Goal: Task Accomplishment & Management: Use online tool/utility

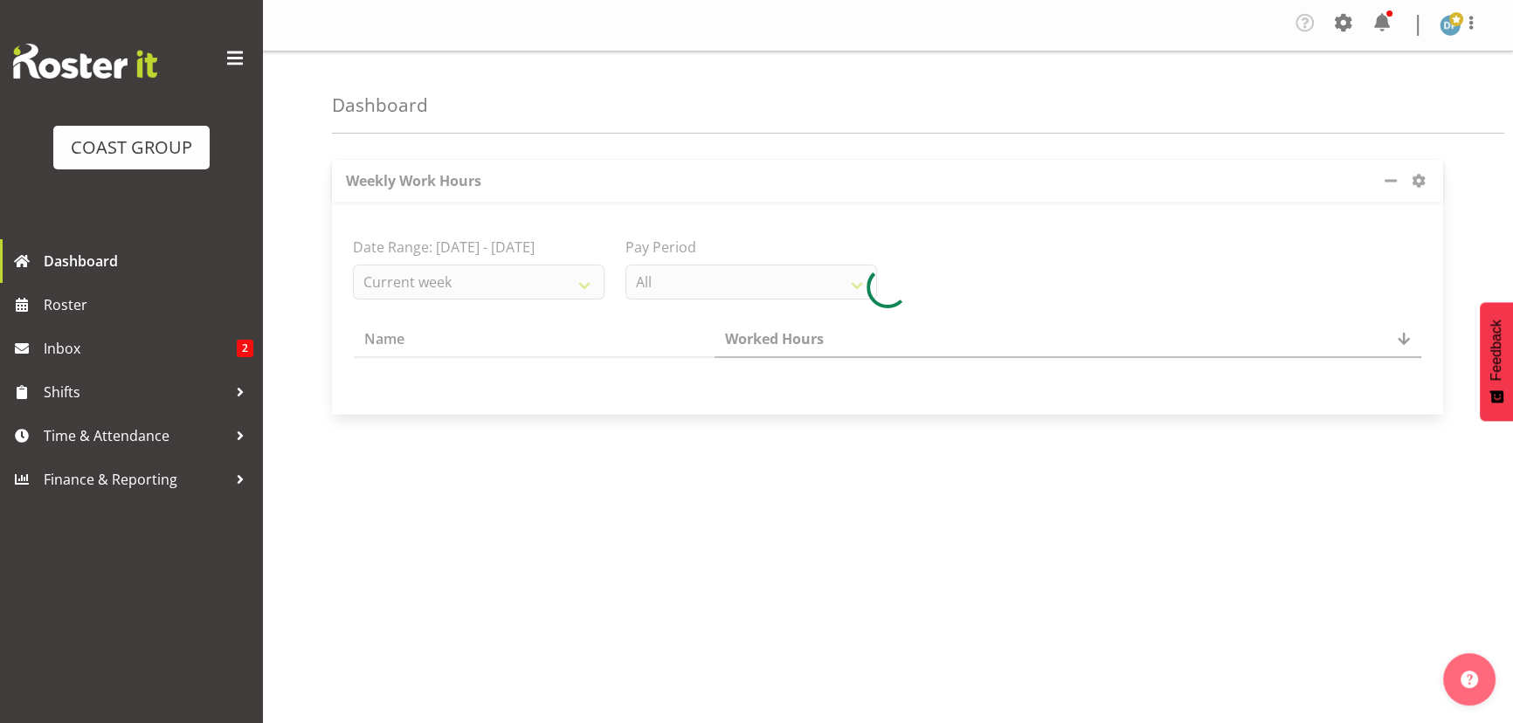
click at [1353, 28] on body "COAST GROUP Dashboard Roster Inbox 2 Shifts Time & Attendance Finance & Reporti…" at bounding box center [756, 361] width 1513 height 723
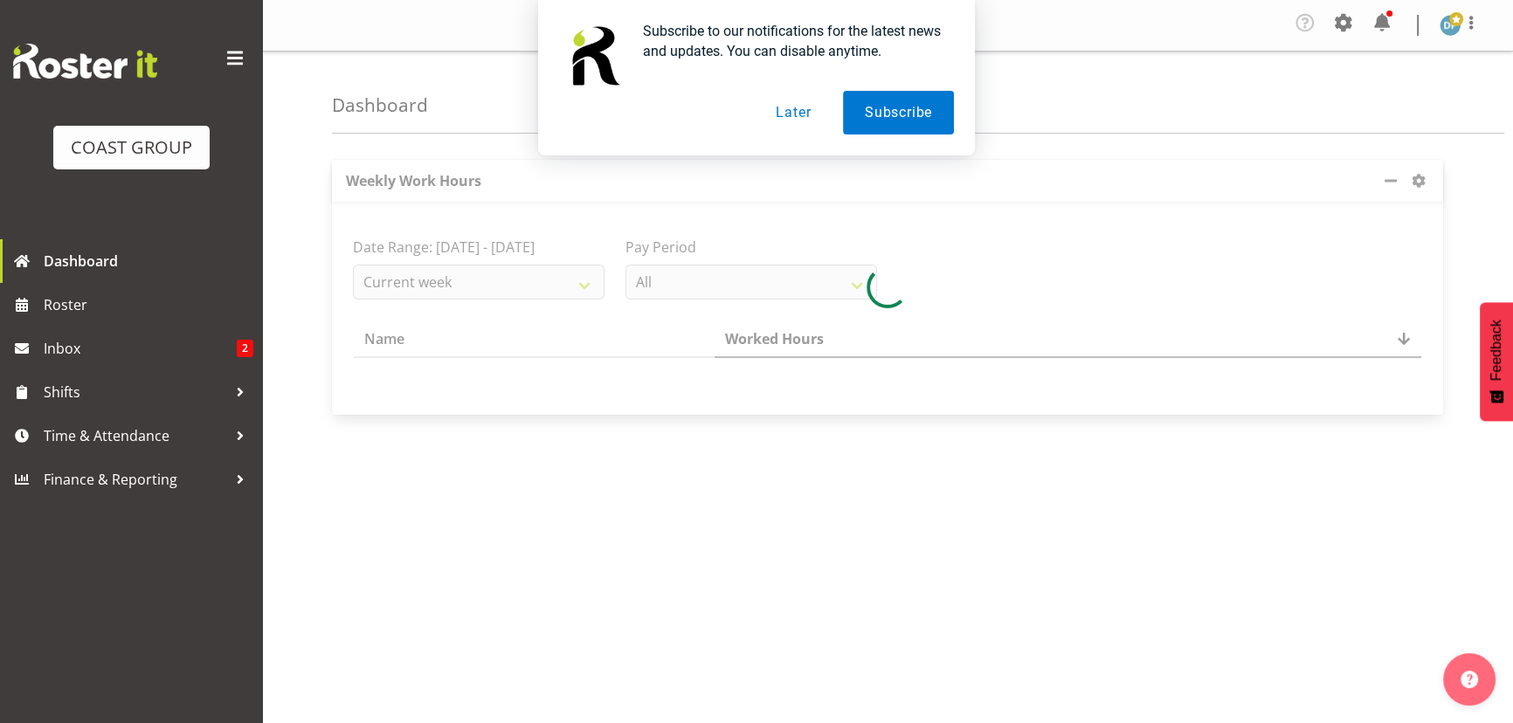
click at [808, 114] on button "Later" at bounding box center [793, 113] width 79 height 44
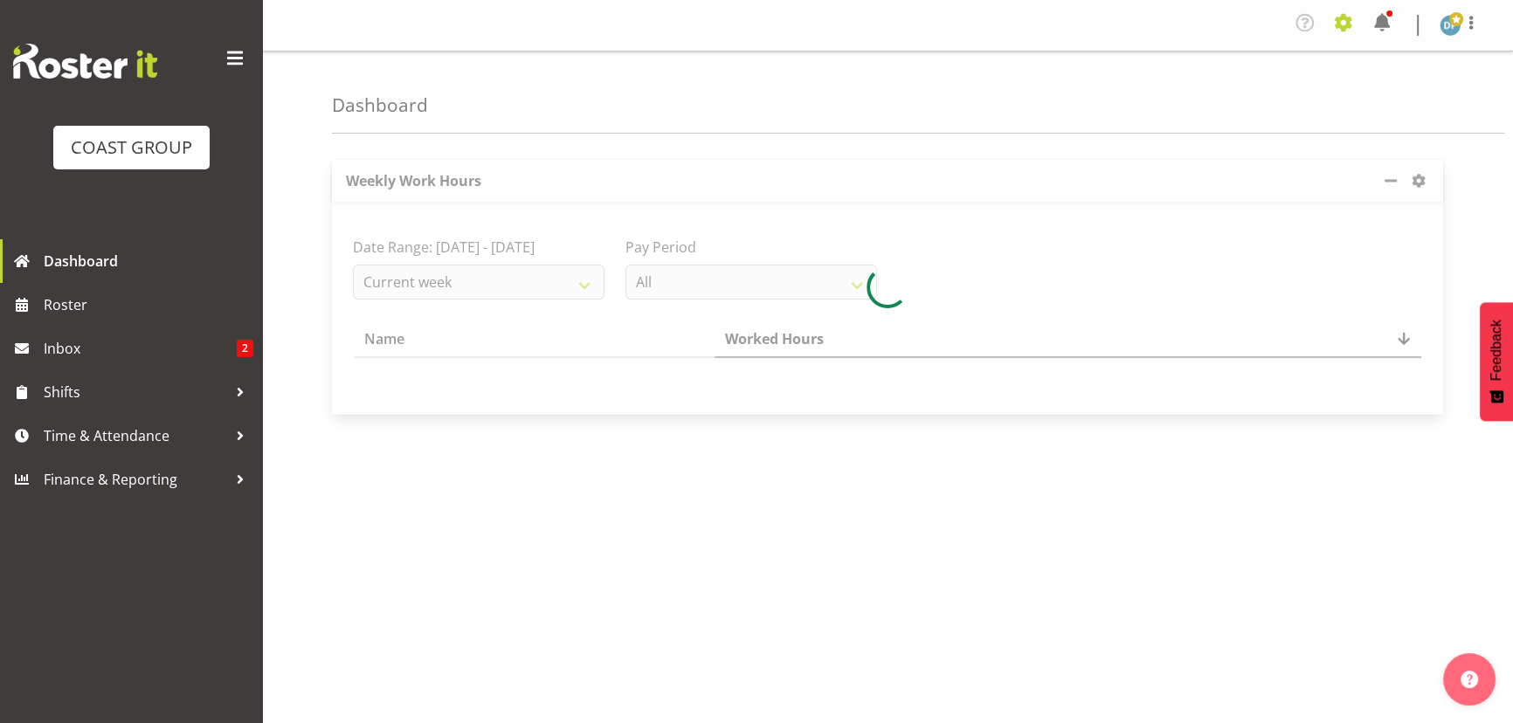
click at [1348, 18] on span at bounding box center [1344, 23] width 28 height 28
click at [1249, 93] on link "Jobs" at bounding box center [1274, 99] width 168 height 31
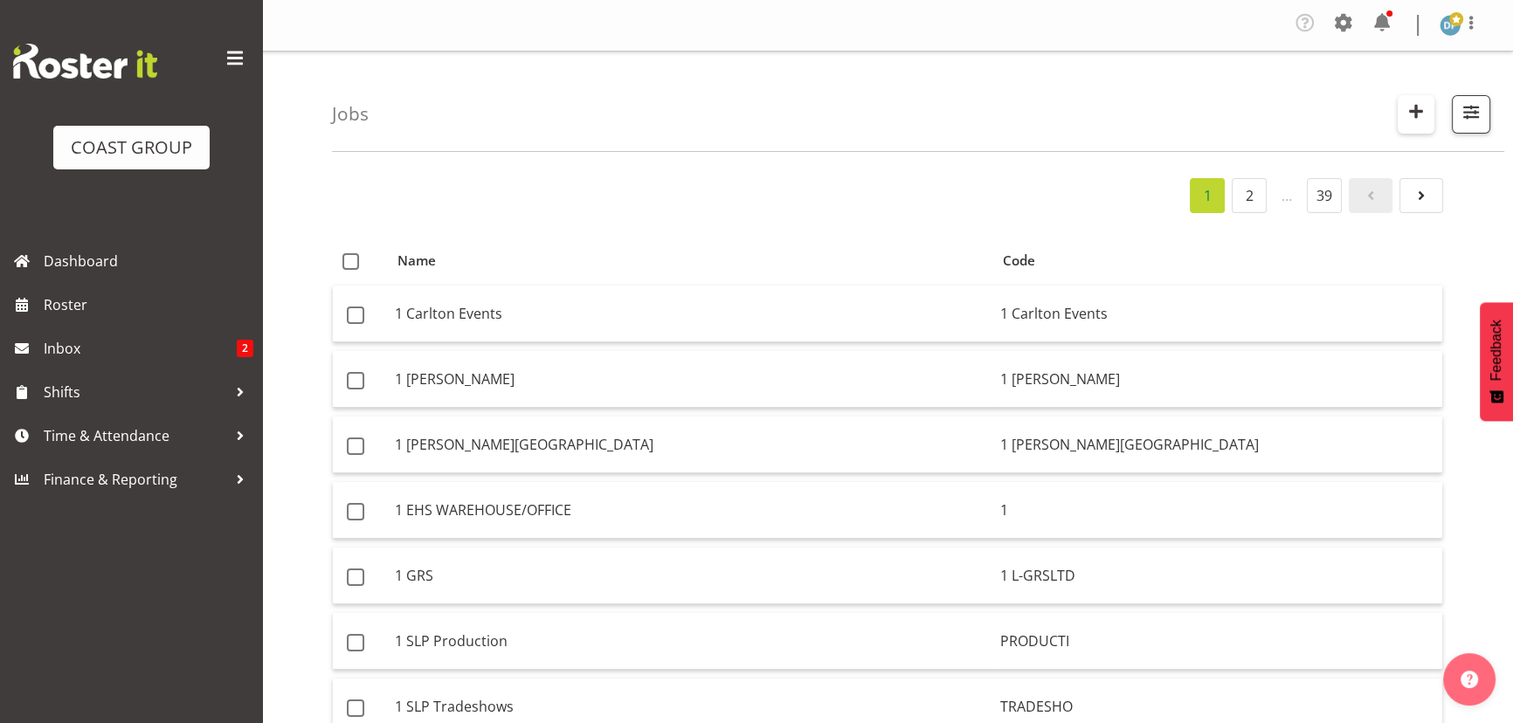
click at [1416, 108] on span "button" at bounding box center [1416, 111] width 23 height 23
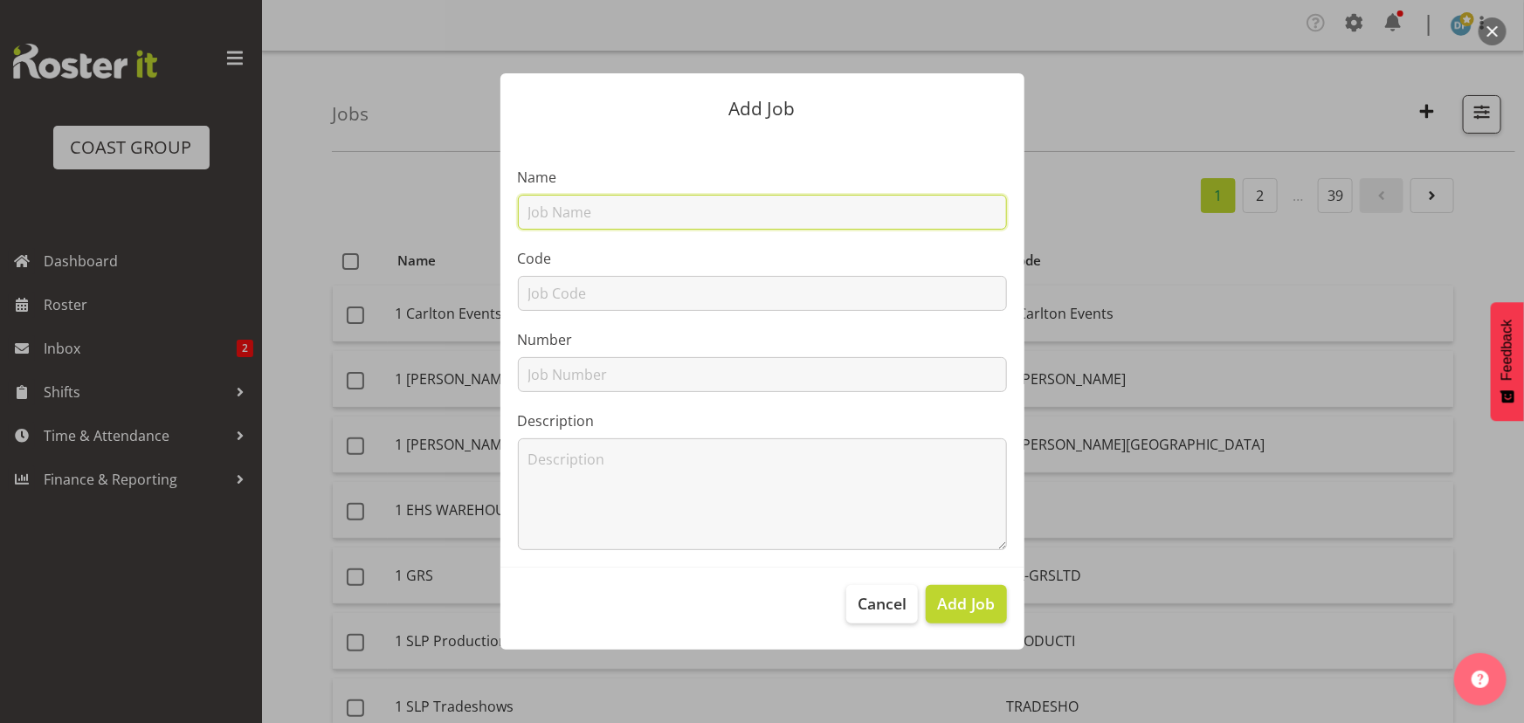
click at [796, 197] on input "text" at bounding box center [762, 212] width 489 height 35
type input "22510032 - SPM Assets @ FM Summit"
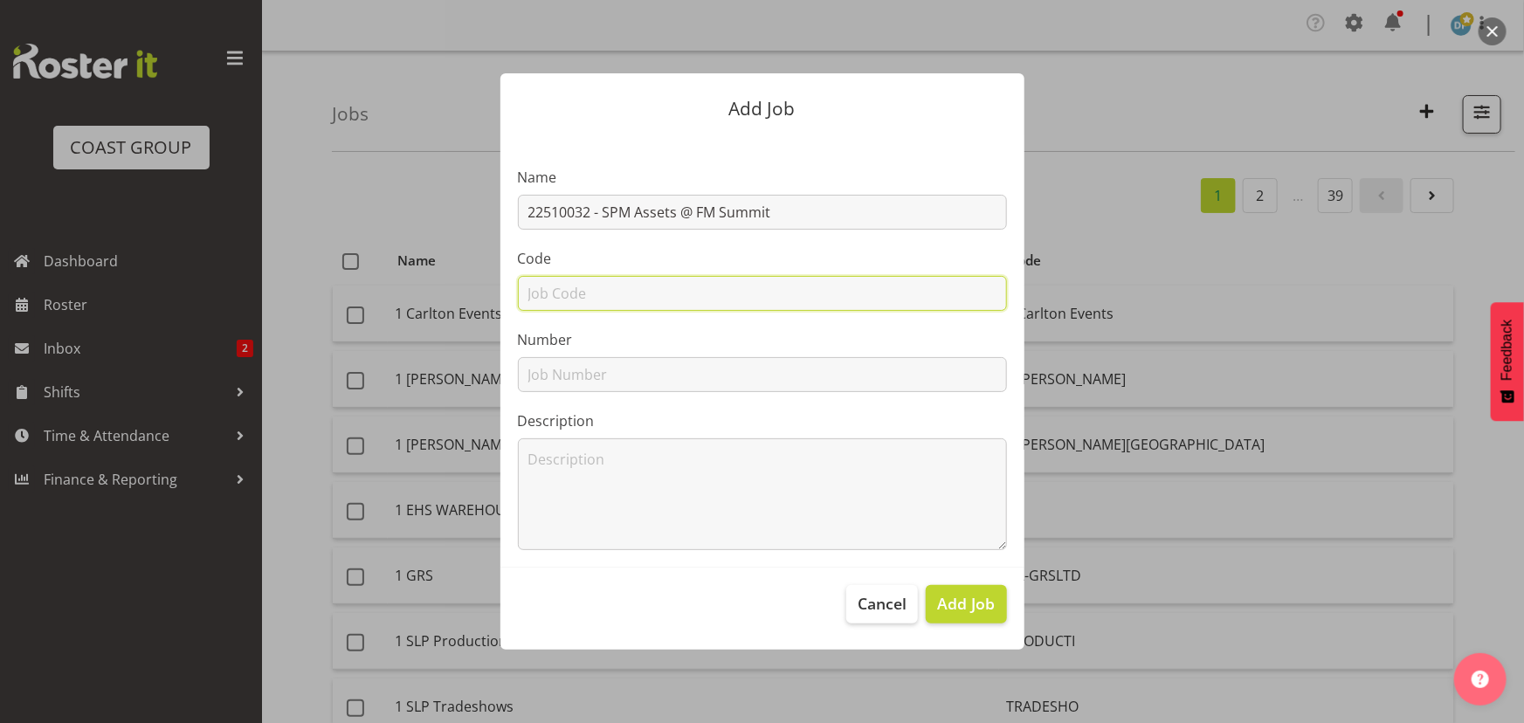
click at [627, 290] on input "text" at bounding box center [762, 293] width 489 height 35
type input "22510032"
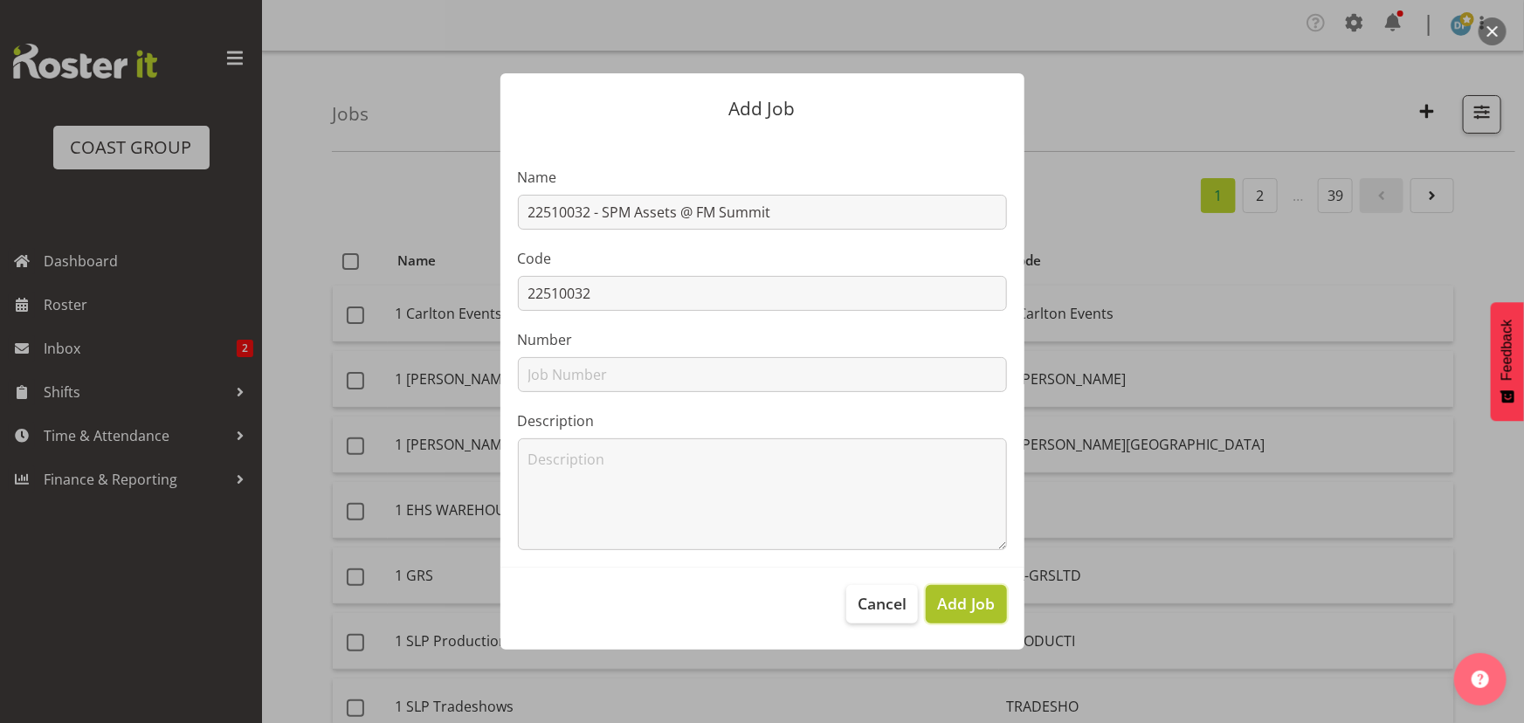
click at [971, 597] on span "Add Job" at bounding box center [966, 603] width 58 height 23
